Goal: Find specific page/section: Find specific page/section

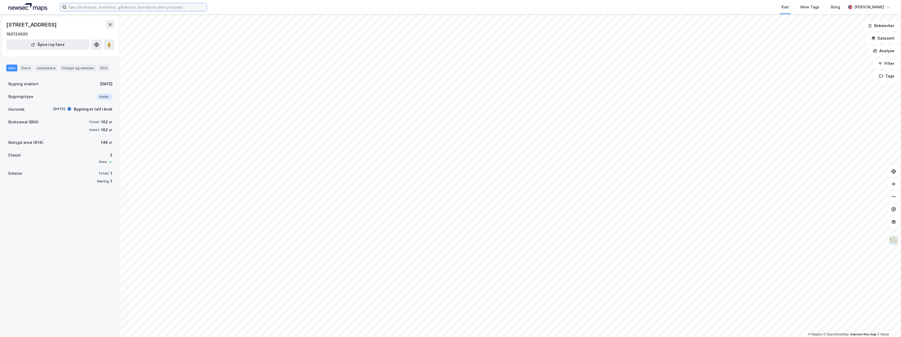
click at [88, 9] on input at bounding box center [136, 7] width 140 height 8
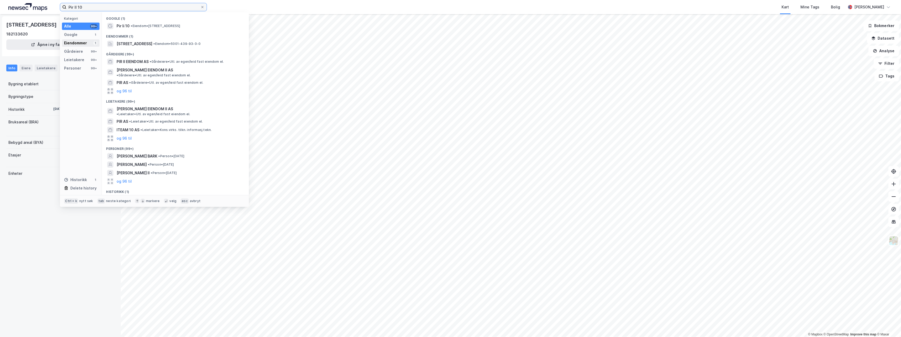
type input "Pir II 10"
click at [88, 40] on div "Eiendommer 1" at bounding box center [81, 42] width 38 height 7
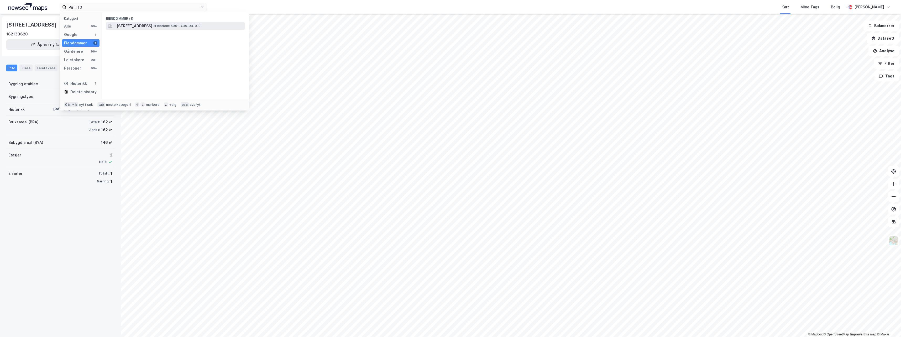
click at [128, 23] on span "[STREET_ADDRESS]" at bounding box center [135, 26] width 36 height 6
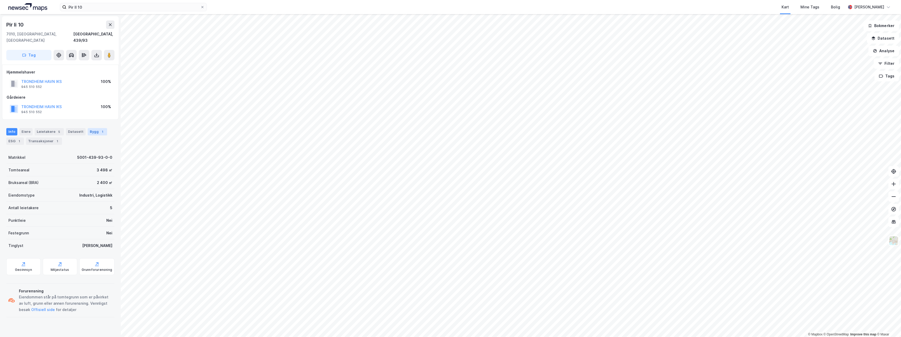
click at [93, 128] on div "Bygg 1" at bounding box center [97, 131] width 19 height 7
